Goal: Task Accomplishment & Management: Manage account settings

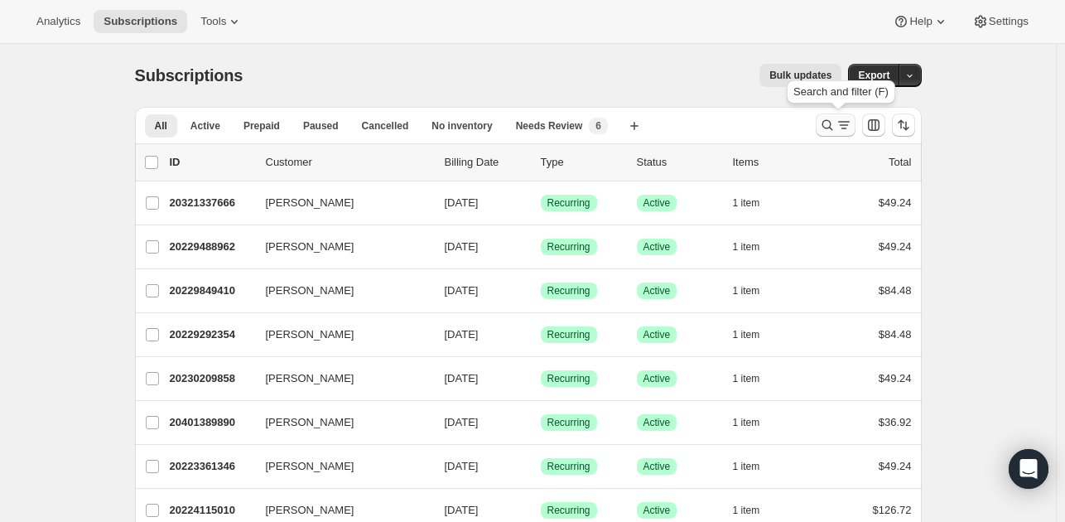
click at [832, 123] on icon "Search and filter results" at bounding box center [827, 125] width 17 height 17
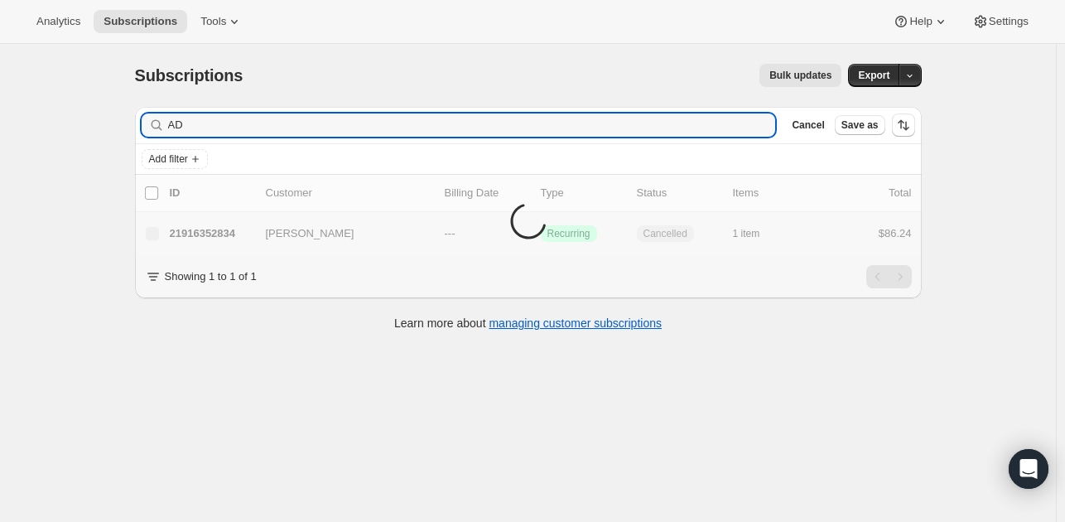
type input "A"
